Goal: Communication & Community: Answer question/provide support

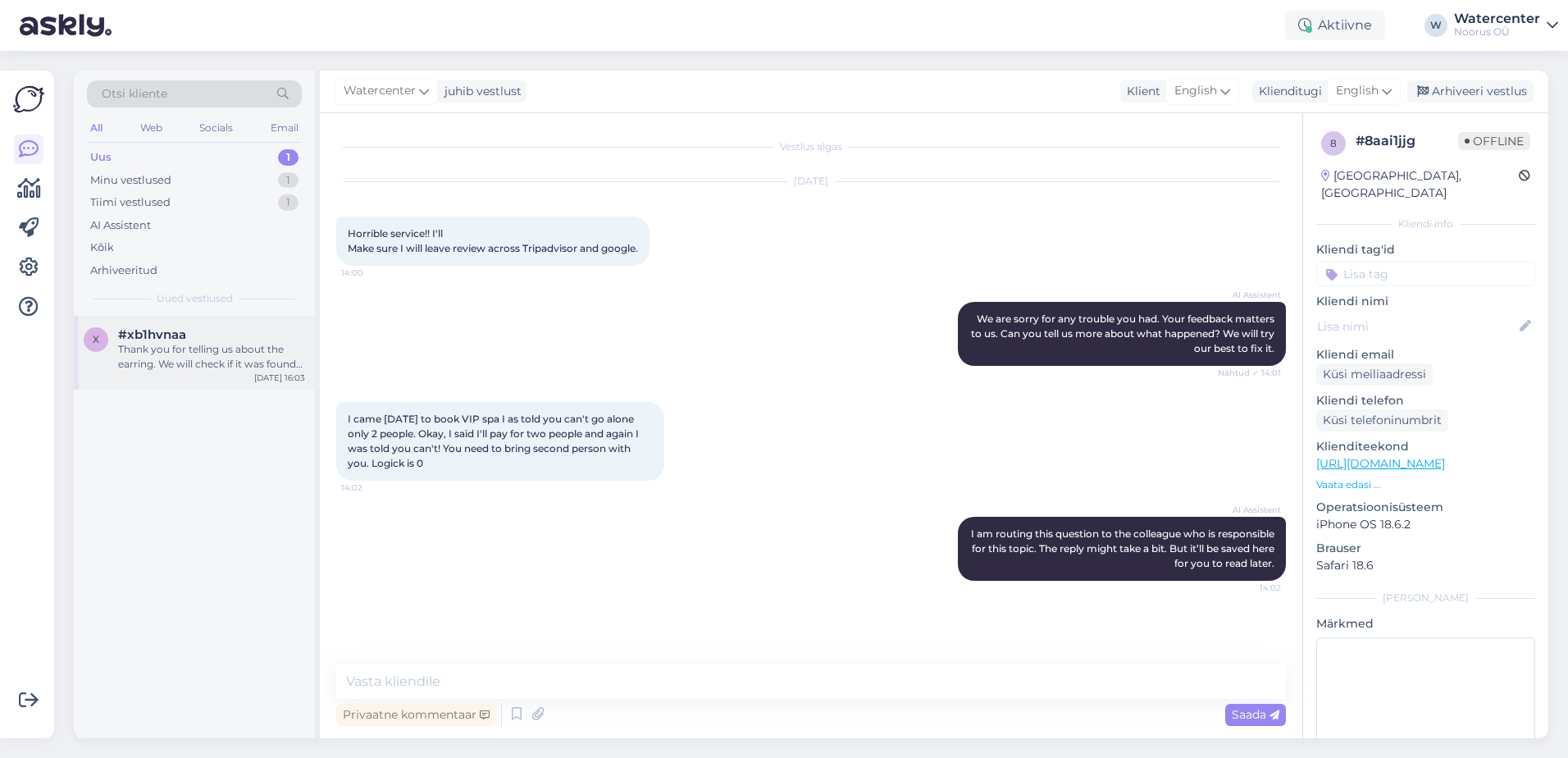
click at [251, 359] on div "Thank you for telling us about the earring. We will check if it was found in ro…" at bounding box center [211, 357] width 187 height 30
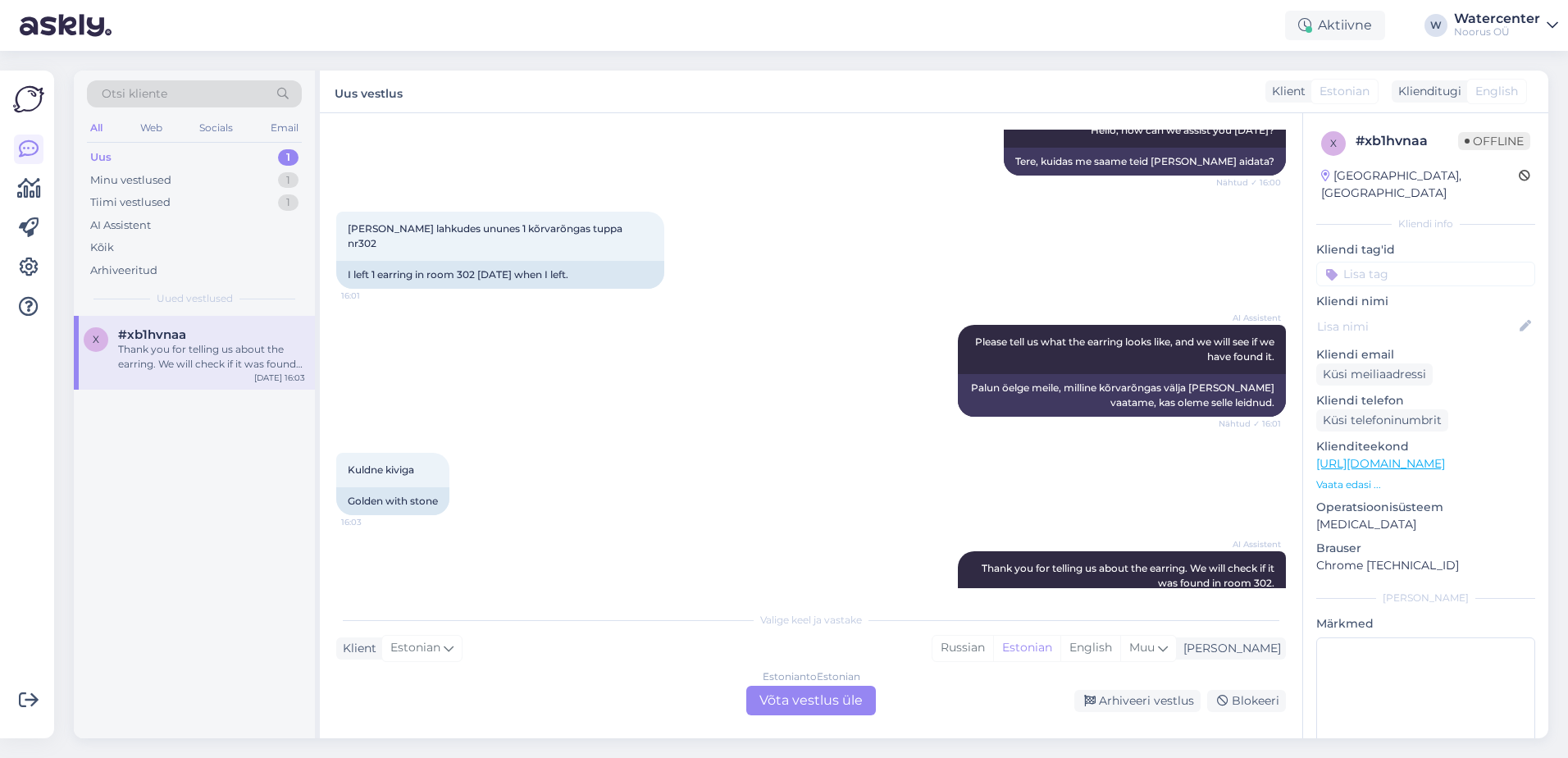
scroll to position [260, 0]
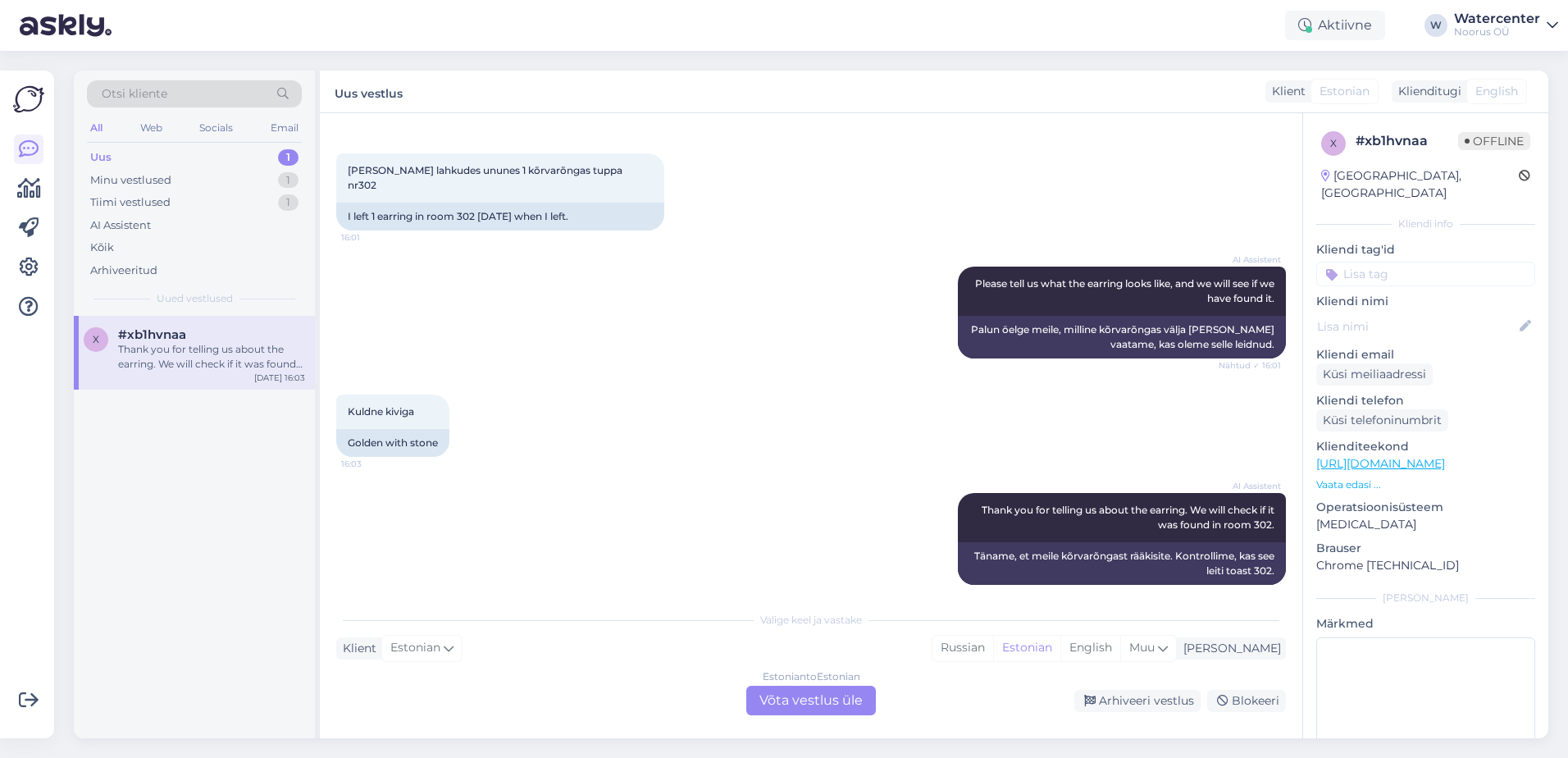
click at [809, 703] on div "Estonian to Estonian Võta vestlus üle" at bounding box center [810, 701] width 130 height 30
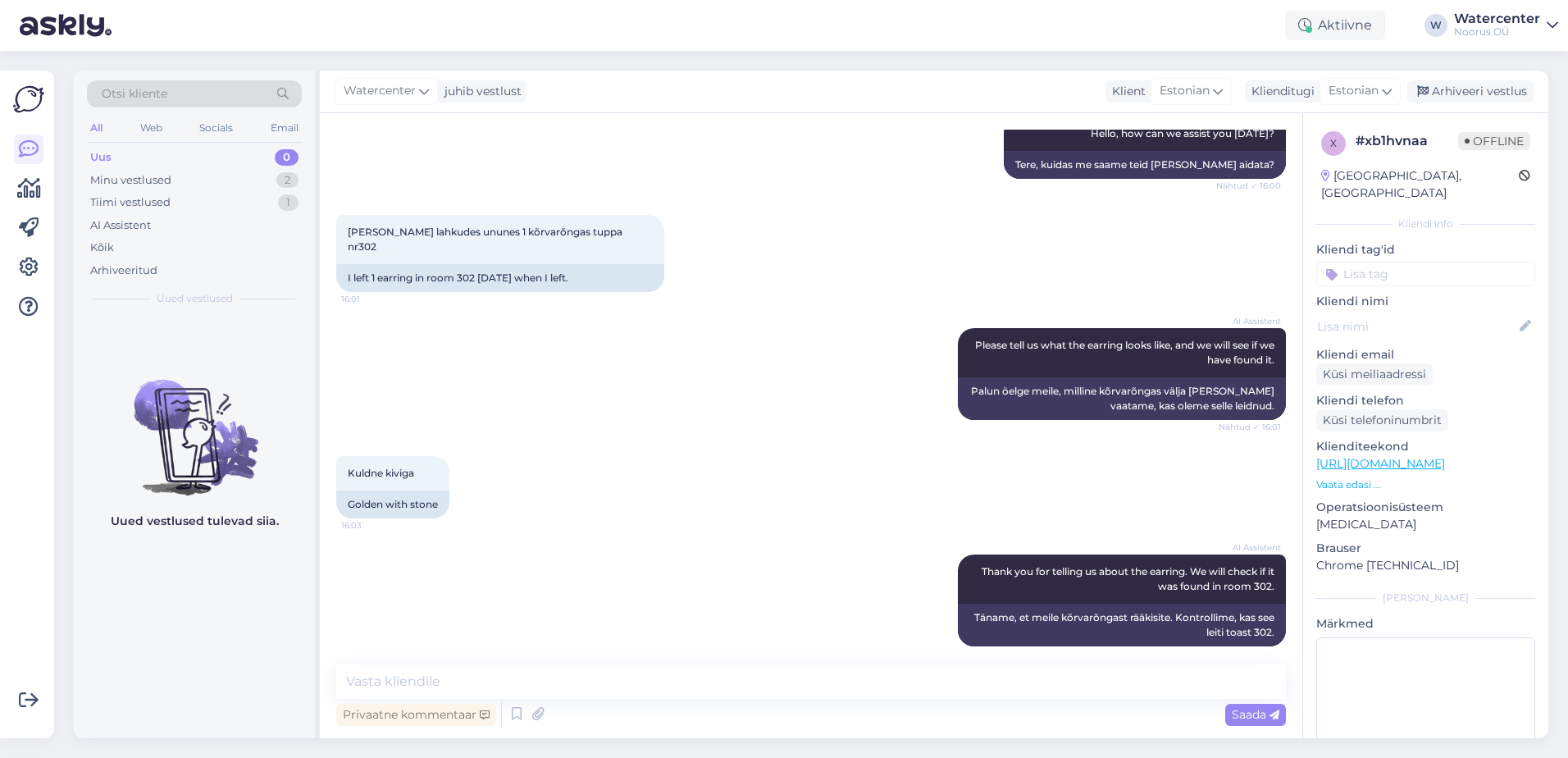
click at [406, 91] on span "Watercenter" at bounding box center [379, 91] width 72 height 18
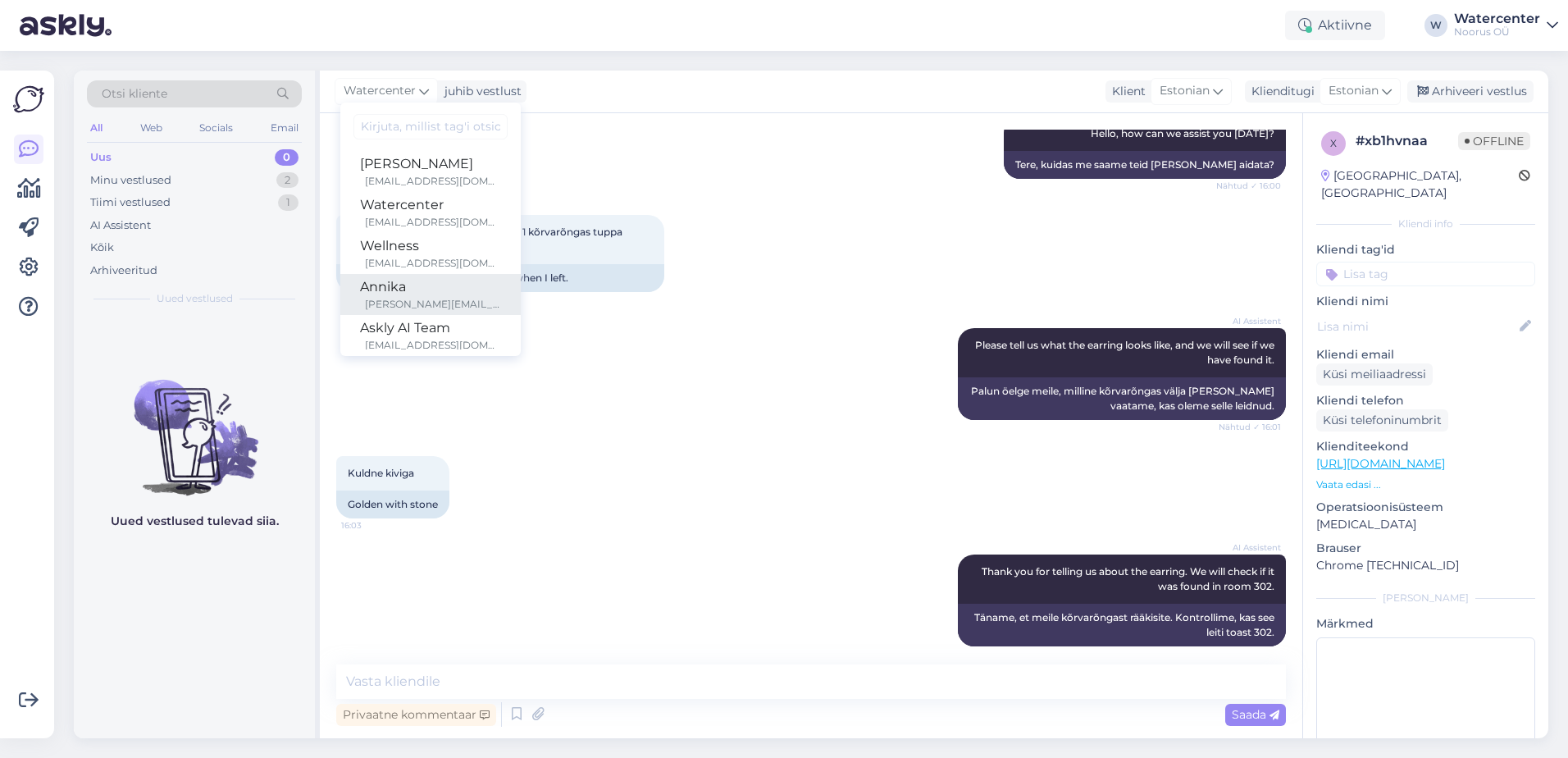
click at [438, 286] on div "Annika" at bounding box center [430, 287] width 141 height 20
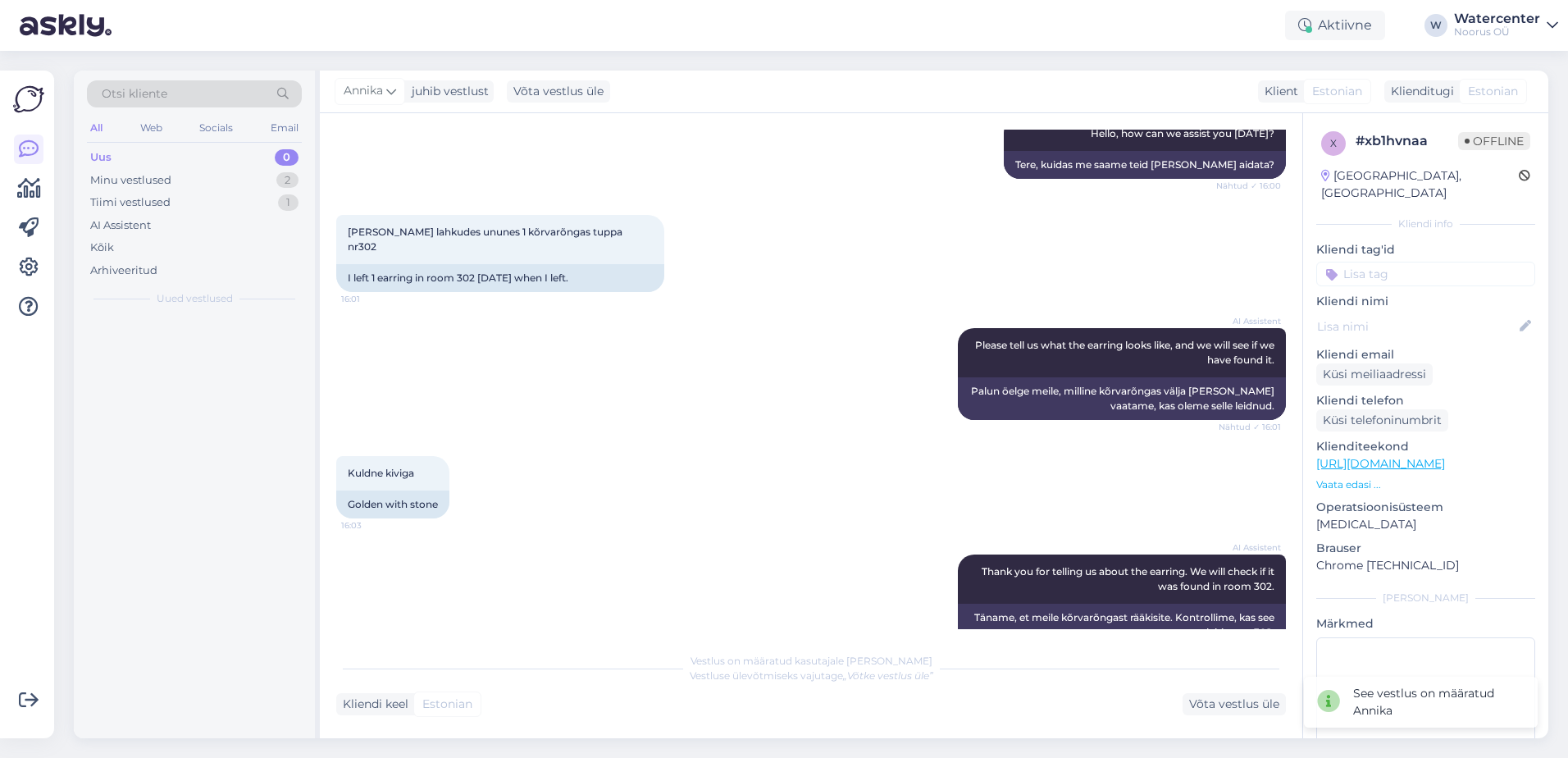
scroll to position [219, 0]
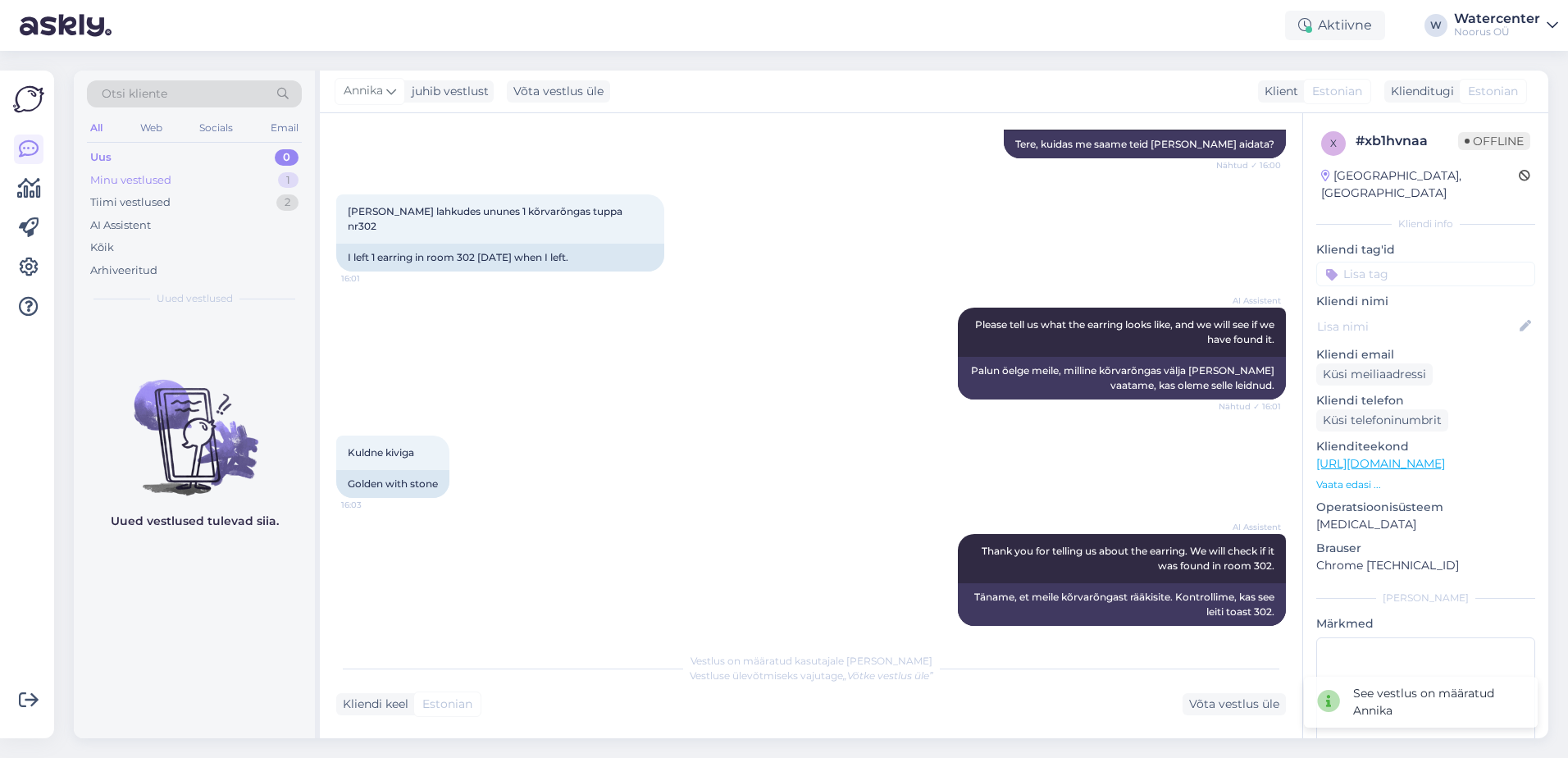
click at [211, 179] on div "Minu vestlused 1" at bounding box center [194, 180] width 215 height 23
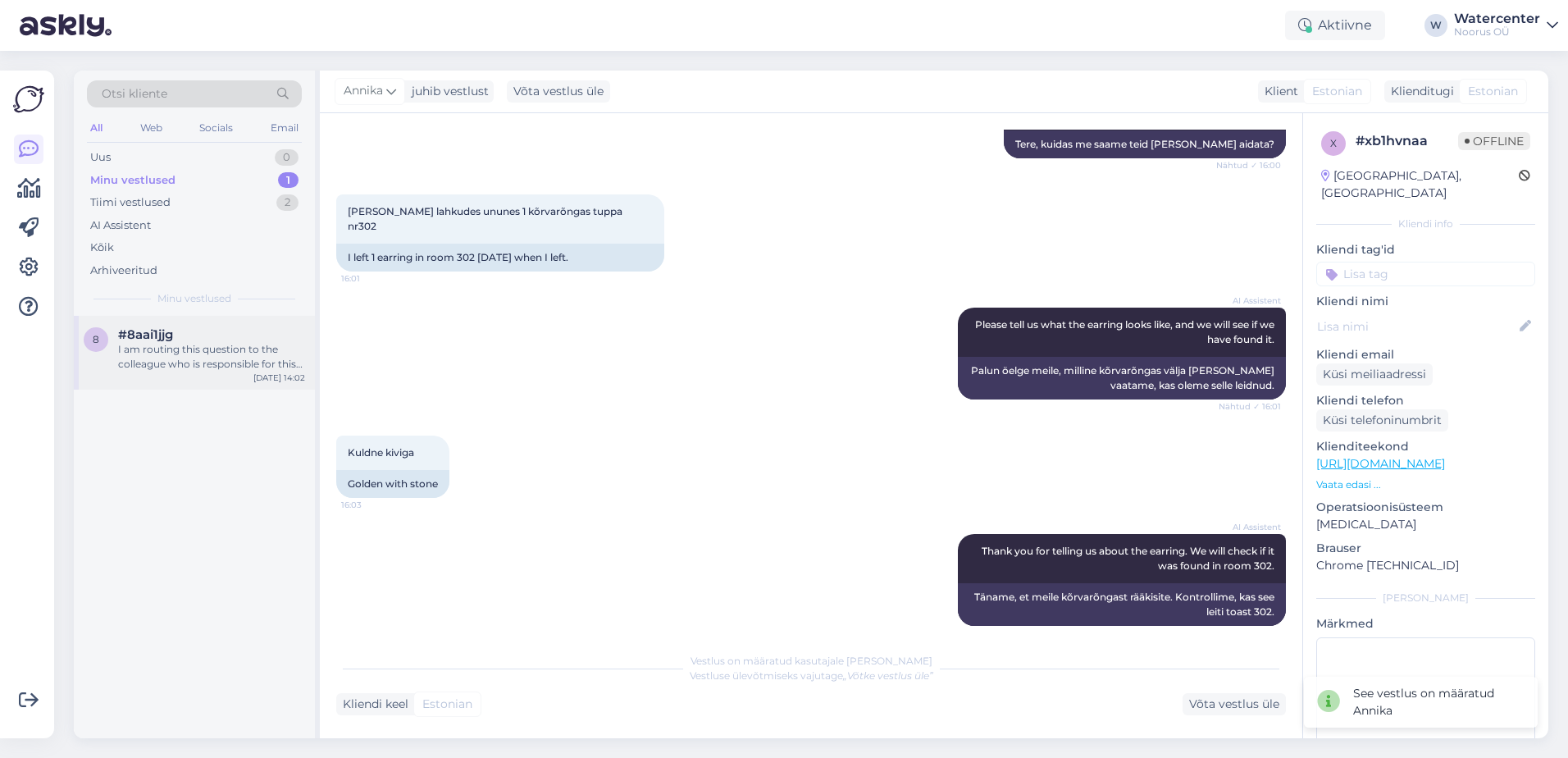
click at [221, 352] on div "I am routing this question to the colleague who is responsible for this topic. …" at bounding box center [211, 357] width 187 height 30
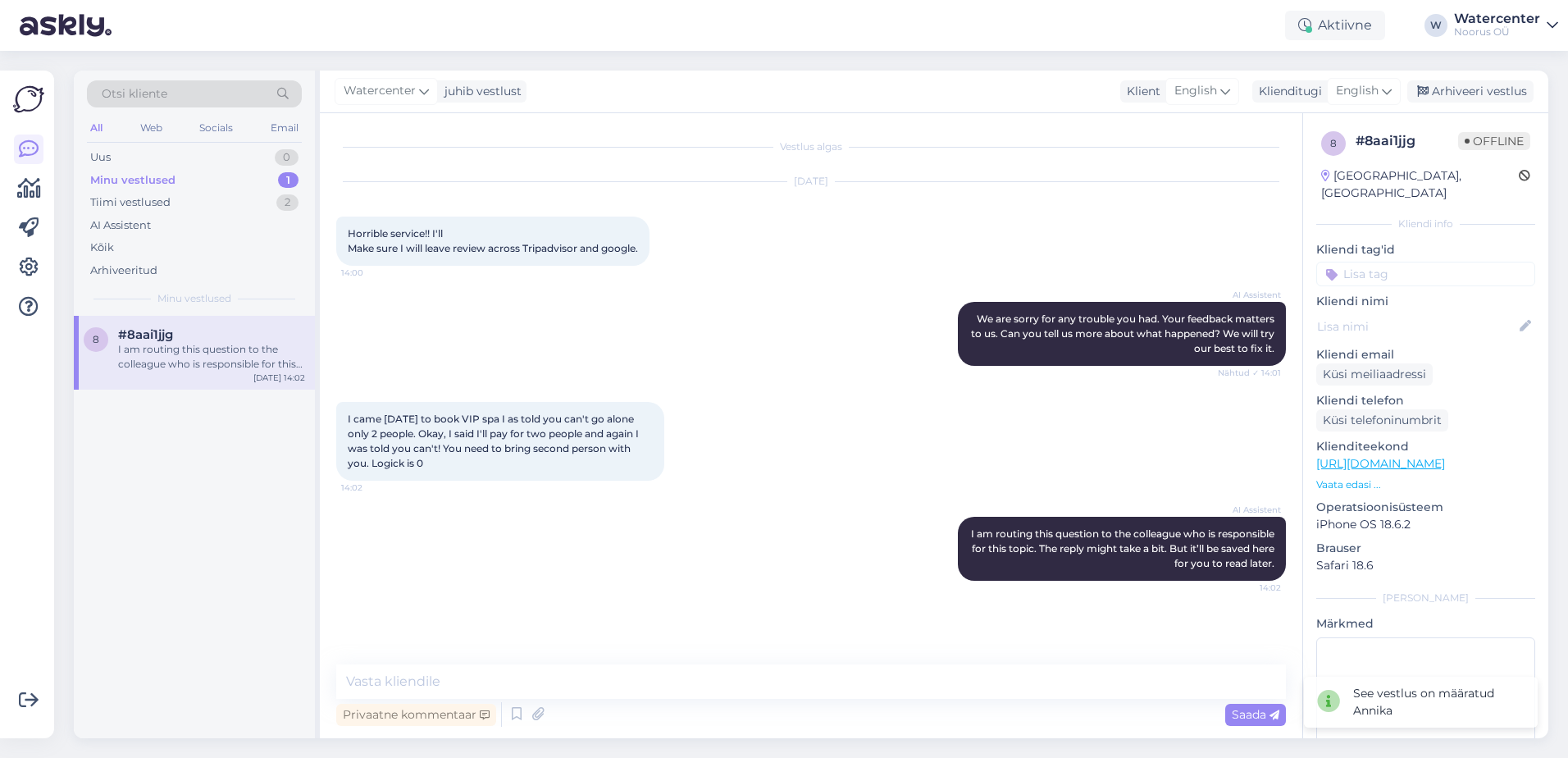
scroll to position [0, 0]
